Goal: Transaction & Acquisition: Book appointment/travel/reservation

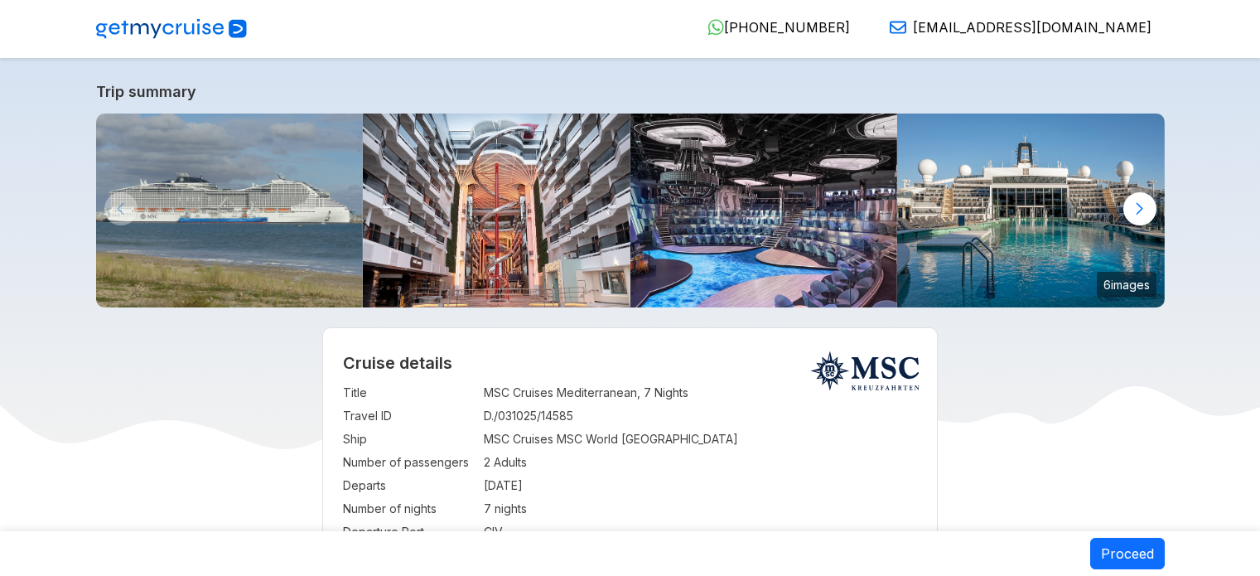
select select "**"
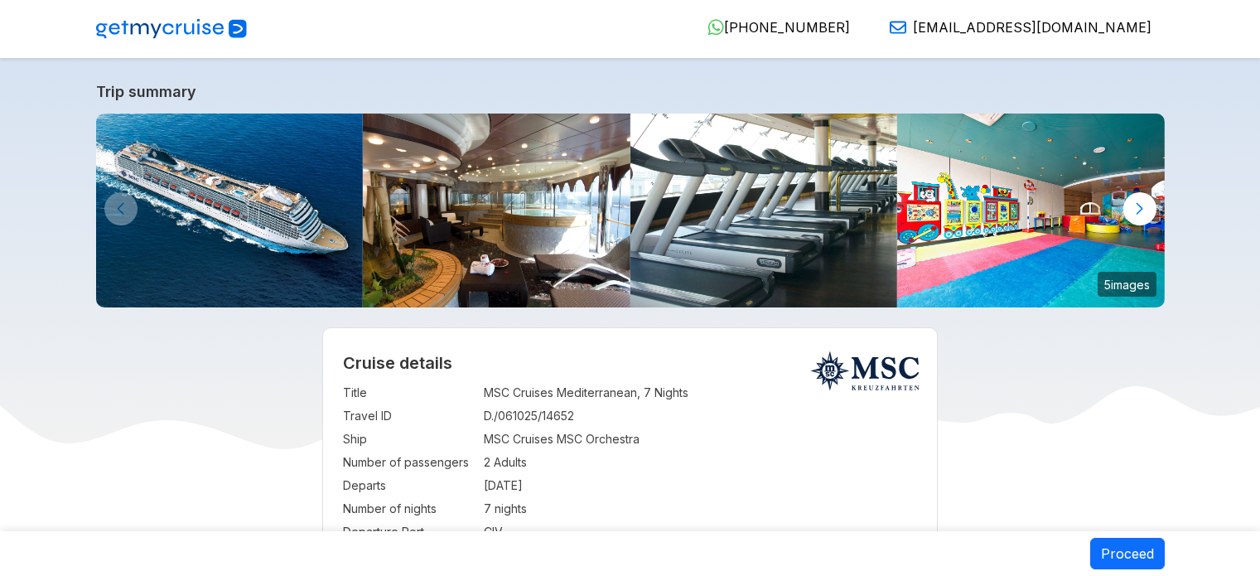
select select "**"
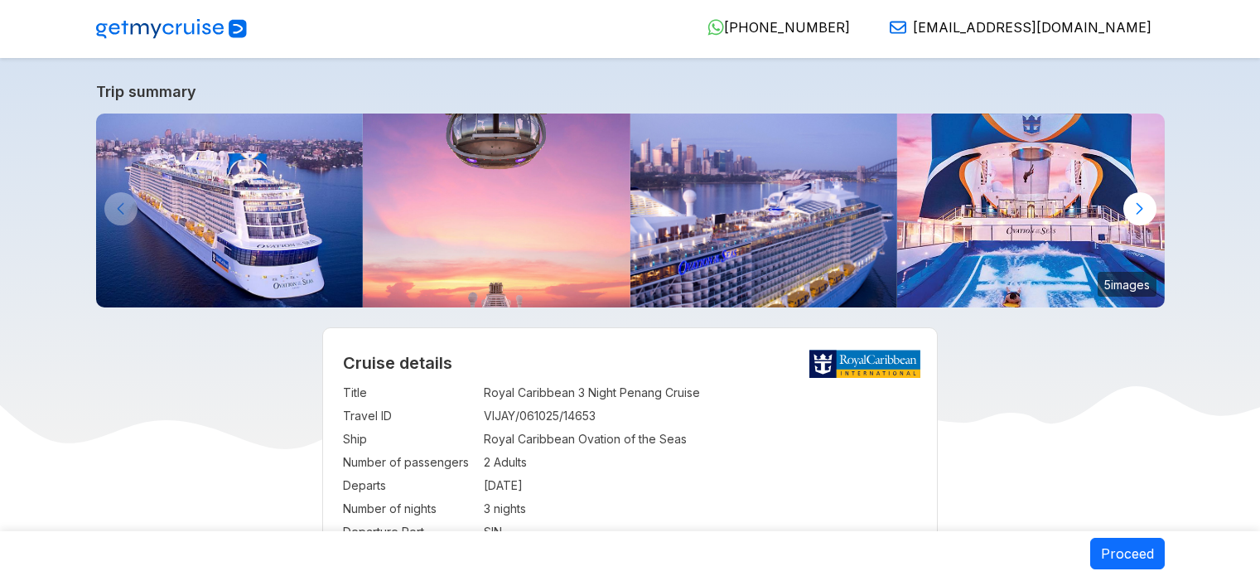
select select "**"
select select "*"
